Goal: Navigation & Orientation: Find specific page/section

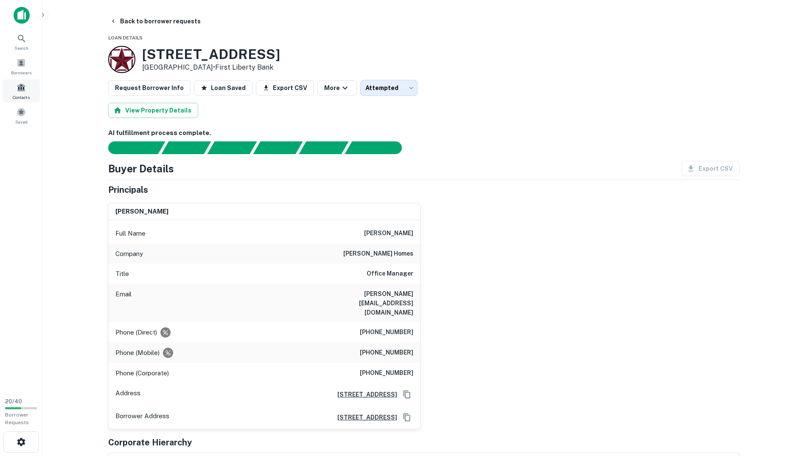
click at [30, 95] on span "Contacts" at bounding box center [21, 97] width 17 height 7
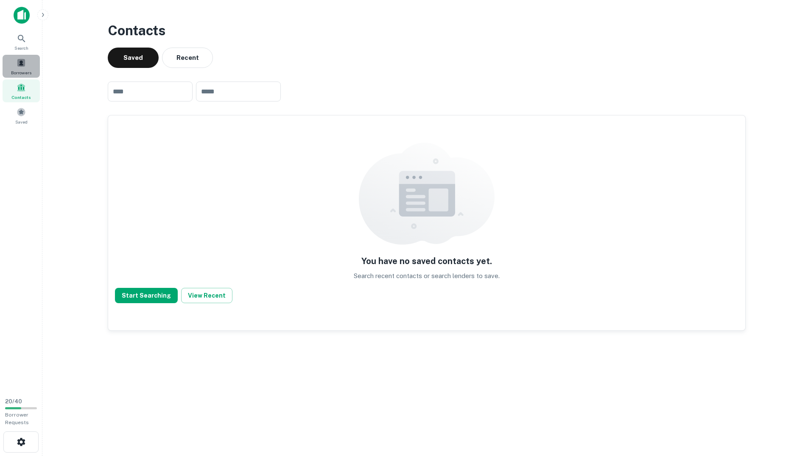
click at [24, 59] on span at bounding box center [21, 62] width 9 height 9
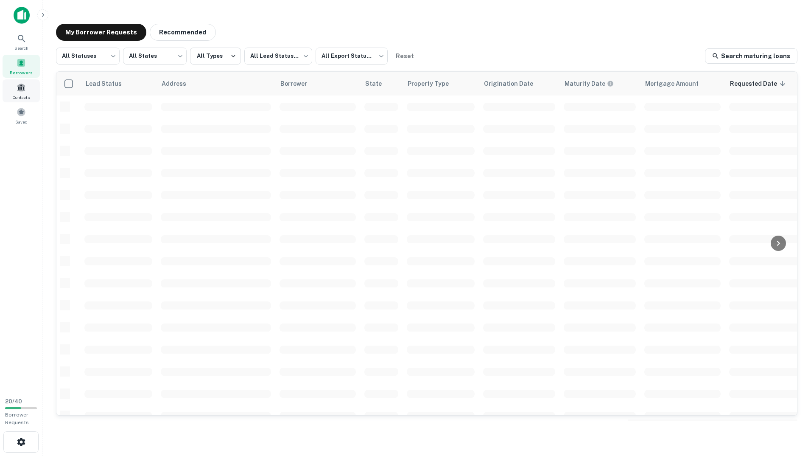
click at [22, 91] on span at bounding box center [21, 87] width 9 height 9
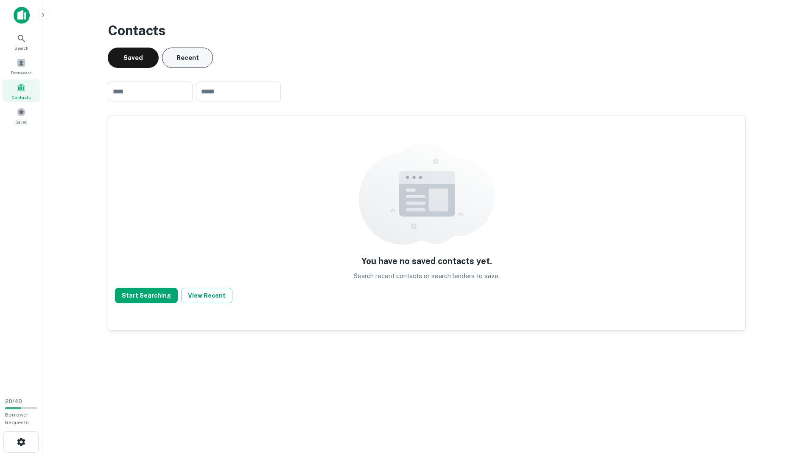
click at [179, 56] on button "Recent" at bounding box center [187, 58] width 51 height 20
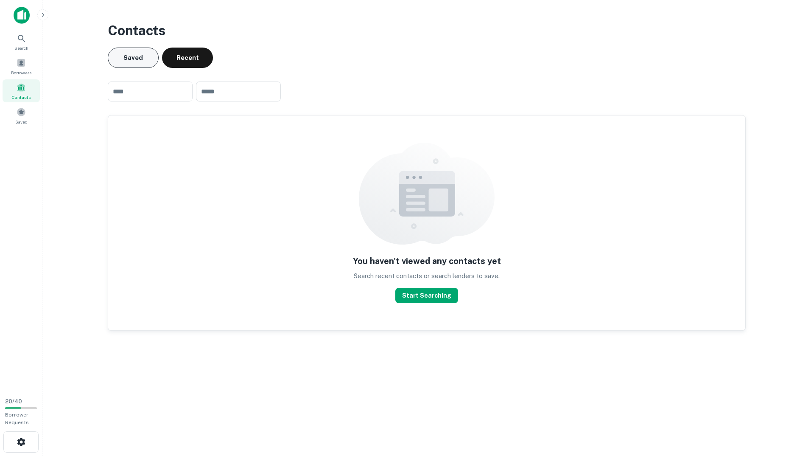
click at [140, 59] on button "Saved" at bounding box center [133, 58] width 51 height 20
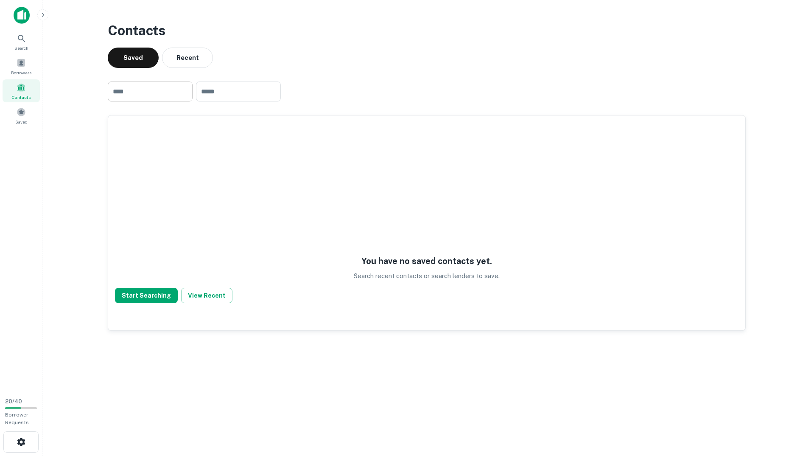
click at [155, 90] on input "text" at bounding box center [150, 91] width 85 height 20
click at [29, 64] on div "Borrowers" at bounding box center [21, 66] width 37 height 23
